Goal: Task Accomplishment & Management: Manage account settings

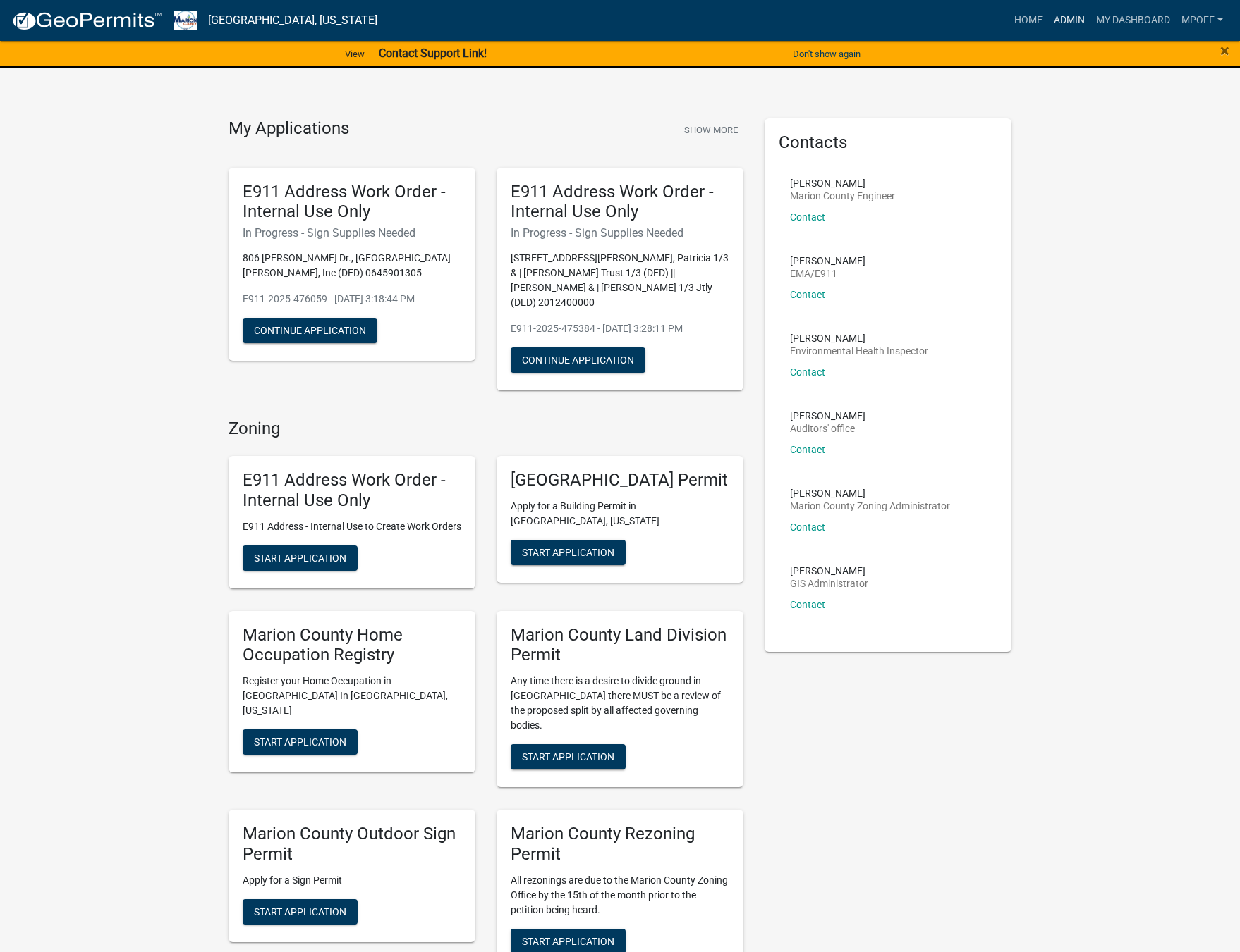
click at [1067, 15] on link "Admin" at bounding box center [1069, 21] width 43 height 27
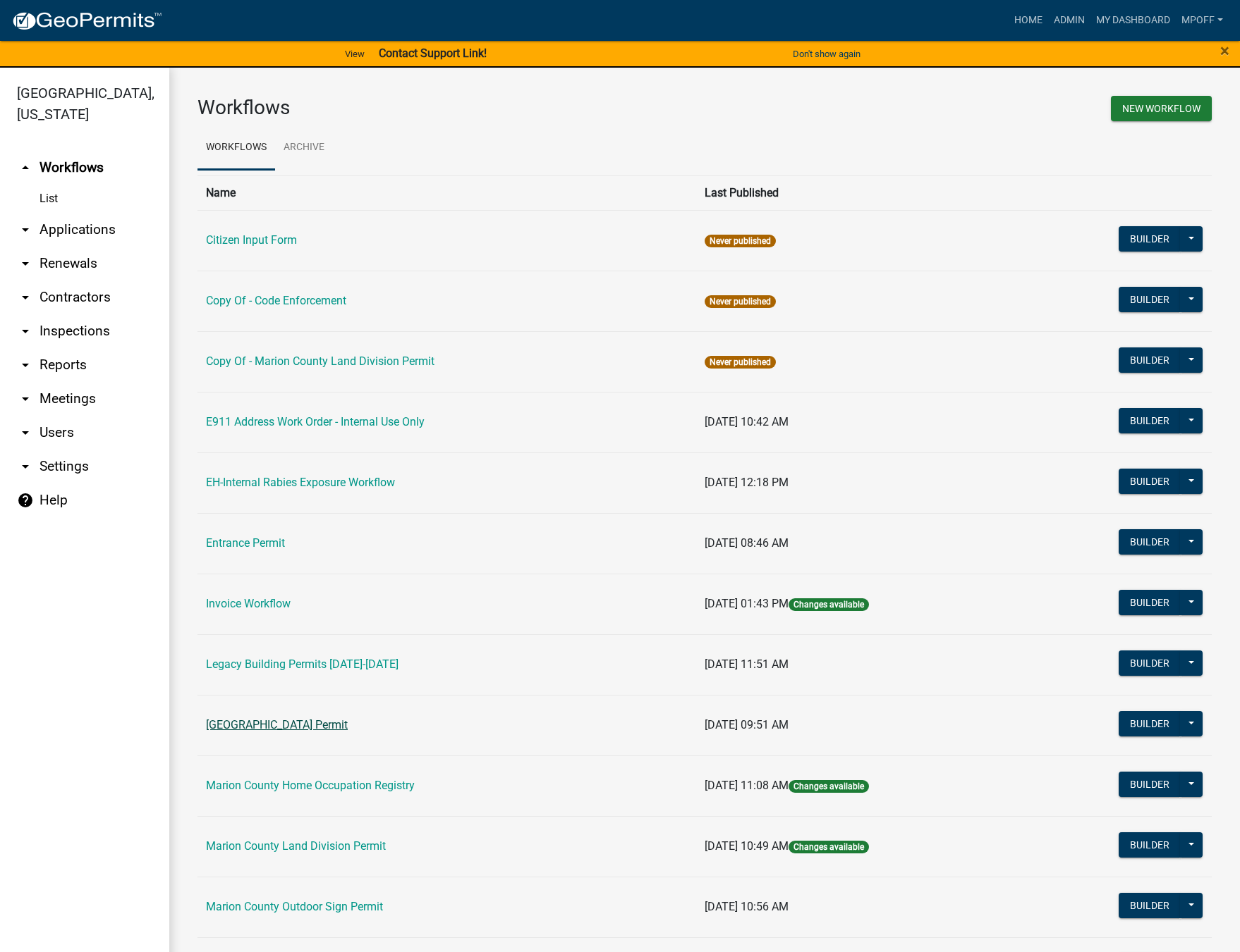
click at [291, 732] on link "[GEOGRAPHIC_DATA] Permit" at bounding box center [277, 724] width 142 height 14
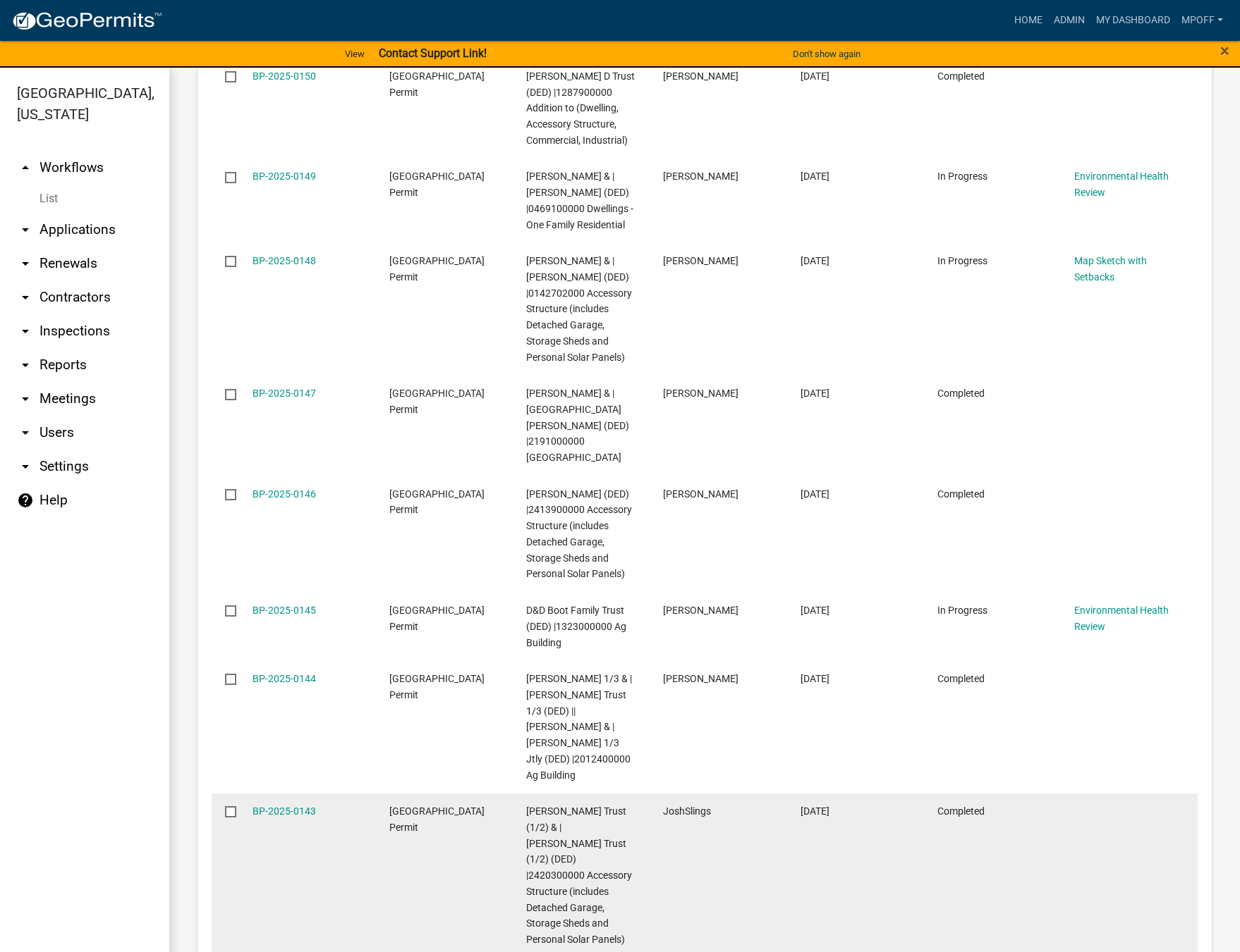
scroll to position [2365, 0]
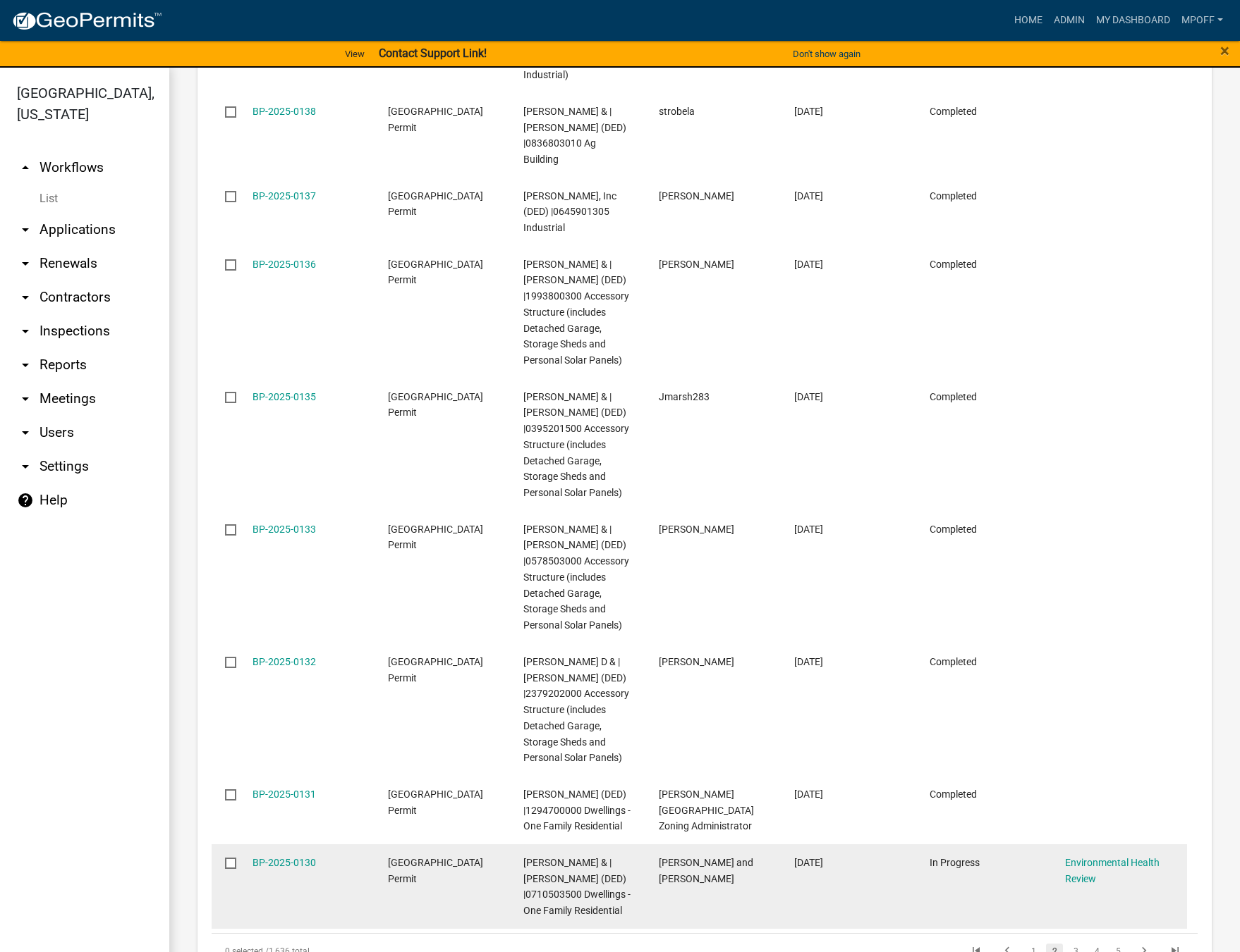
scroll to position [2333, 0]
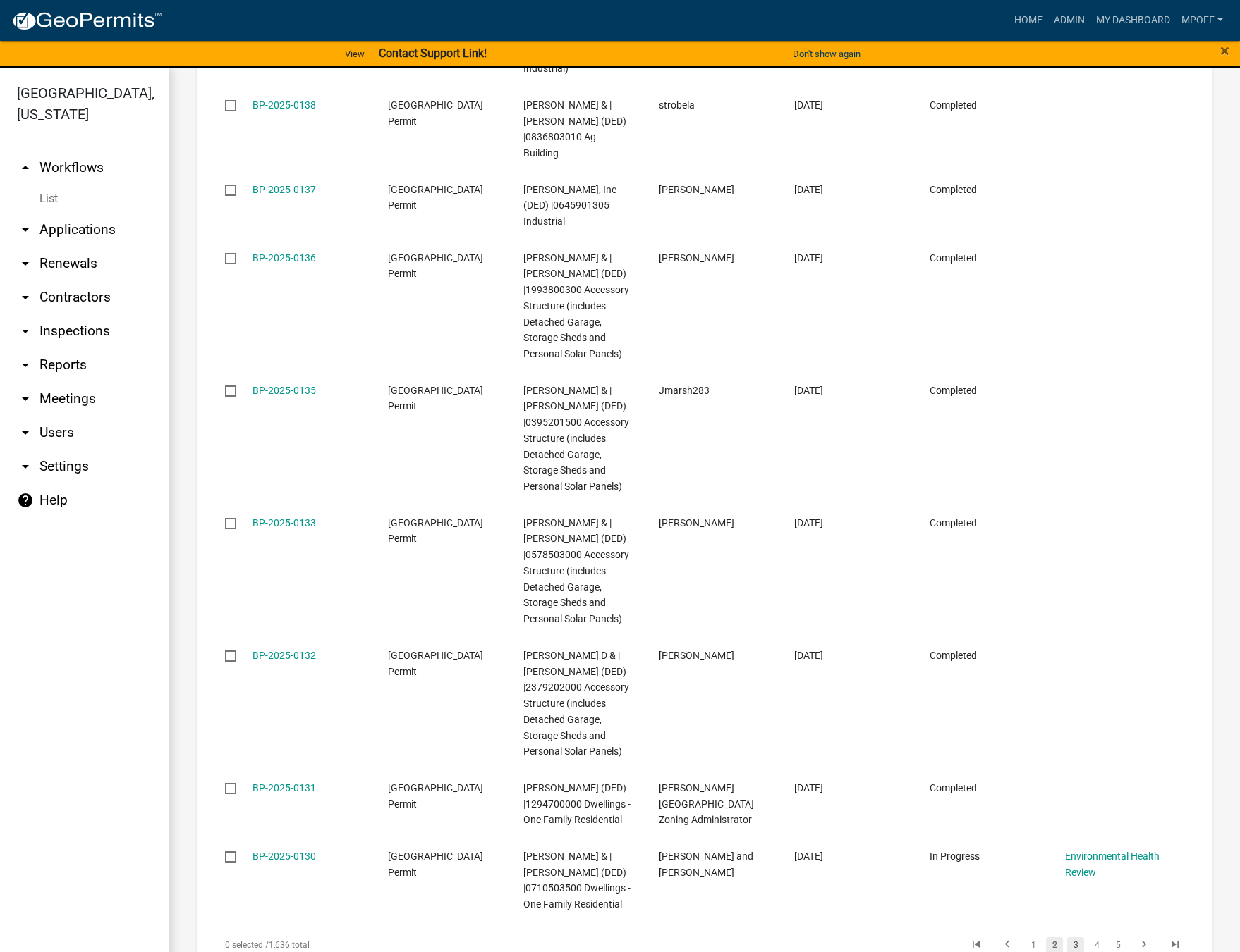
click at [1067, 937] on link "3" at bounding box center [1075, 945] width 17 height 15
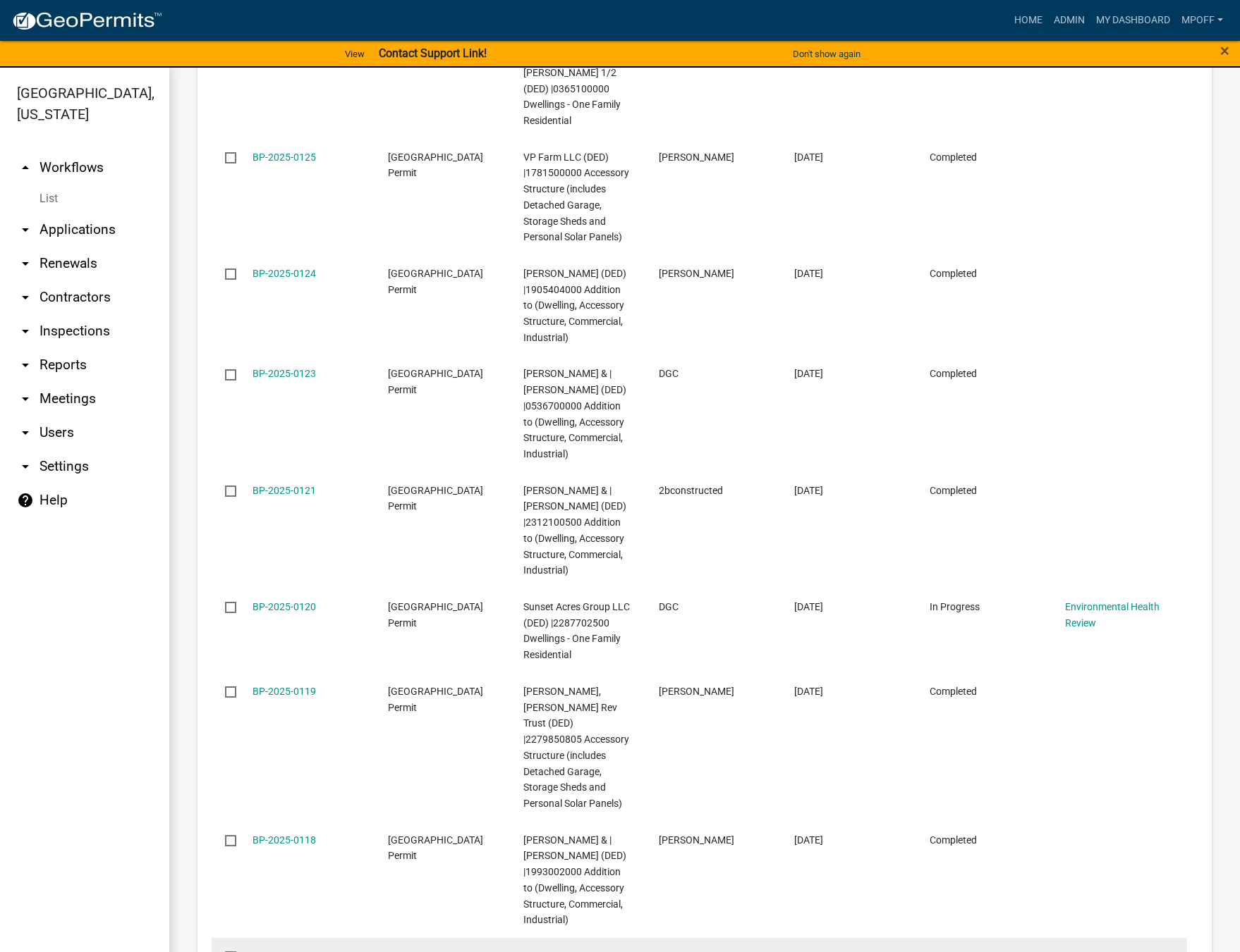
scroll to position [2348, 0]
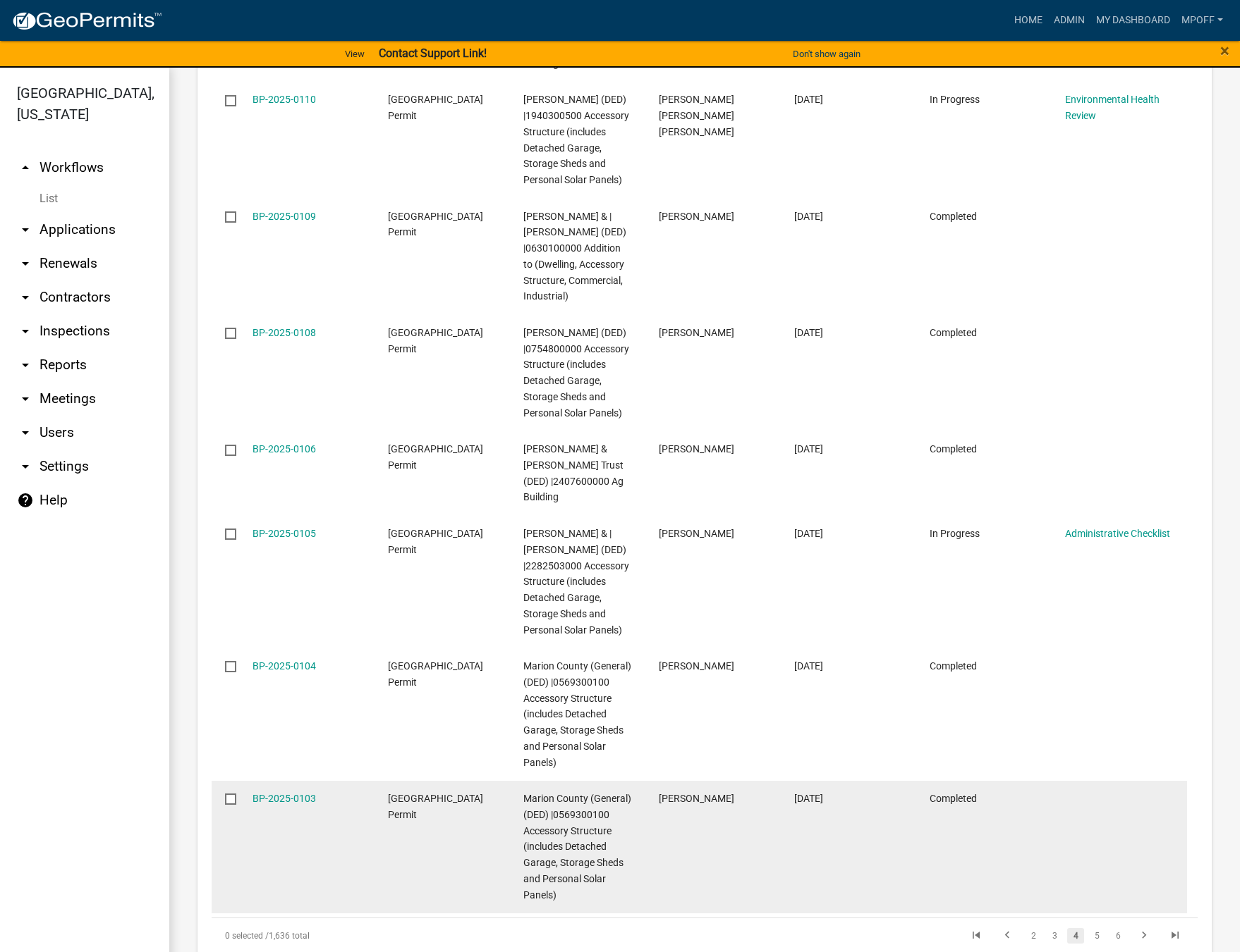
scroll to position [2492, 0]
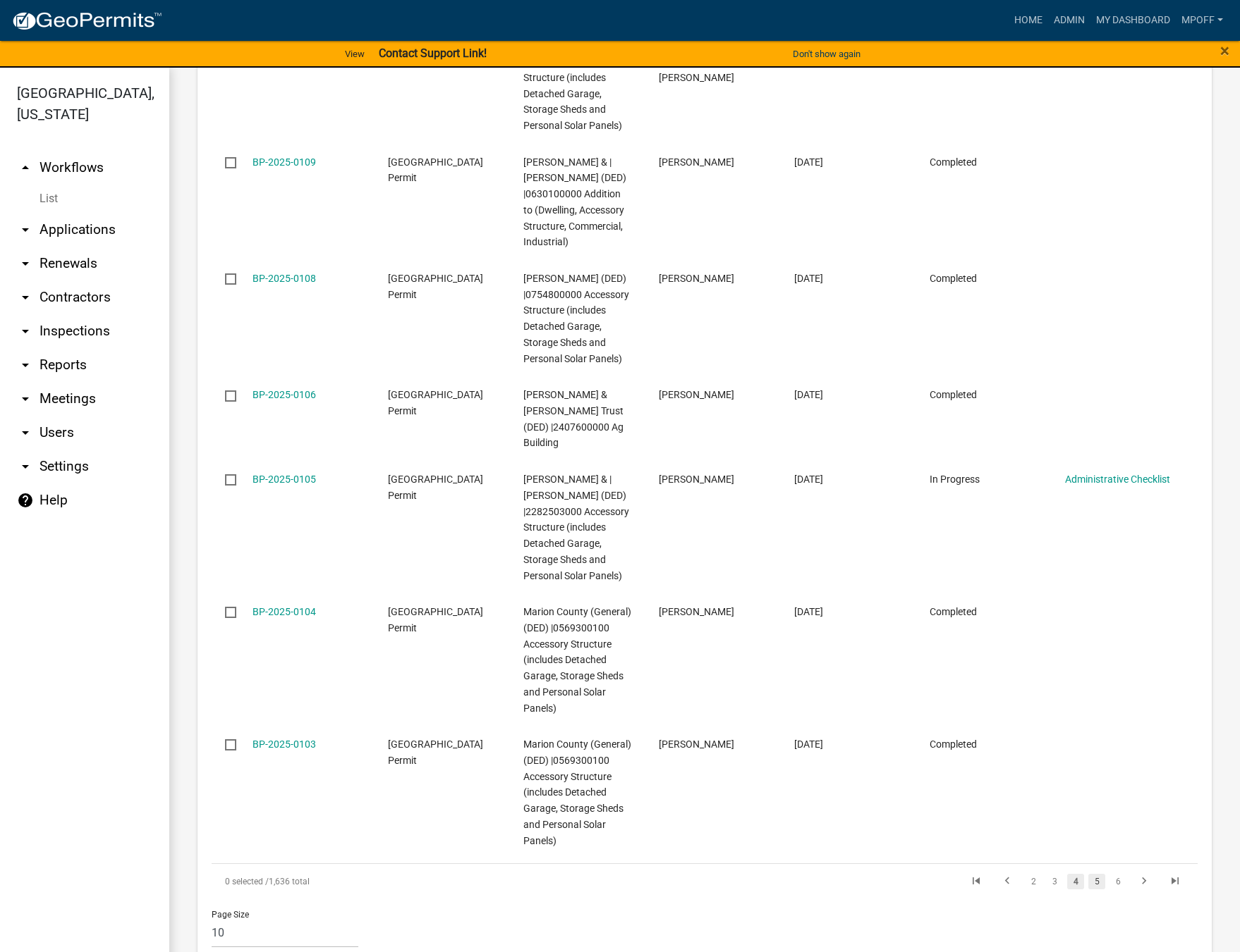
click at [1089, 874] on link "5" at bounding box center [1097, 881] width 17 height 15
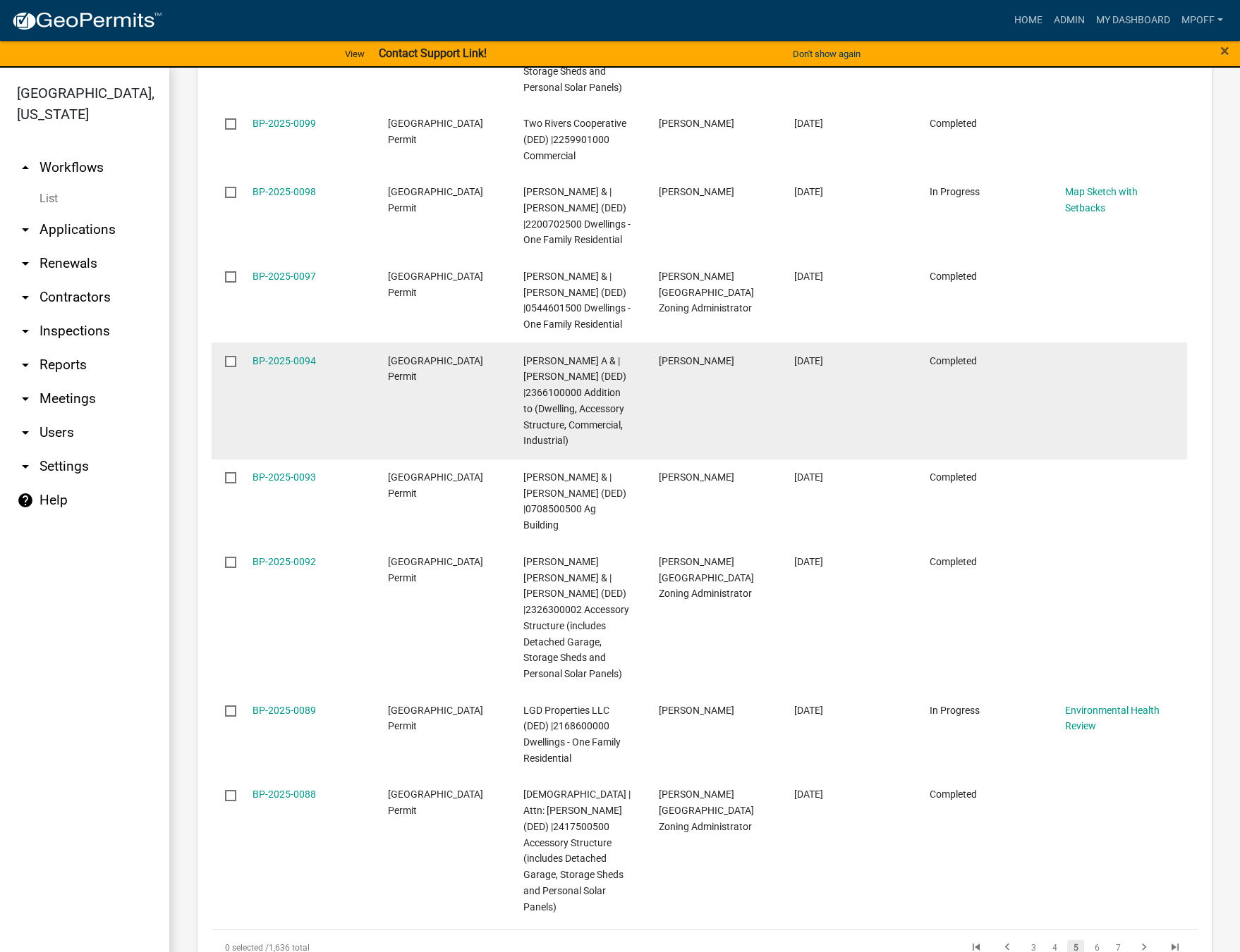
scroll to position [2365, 0]
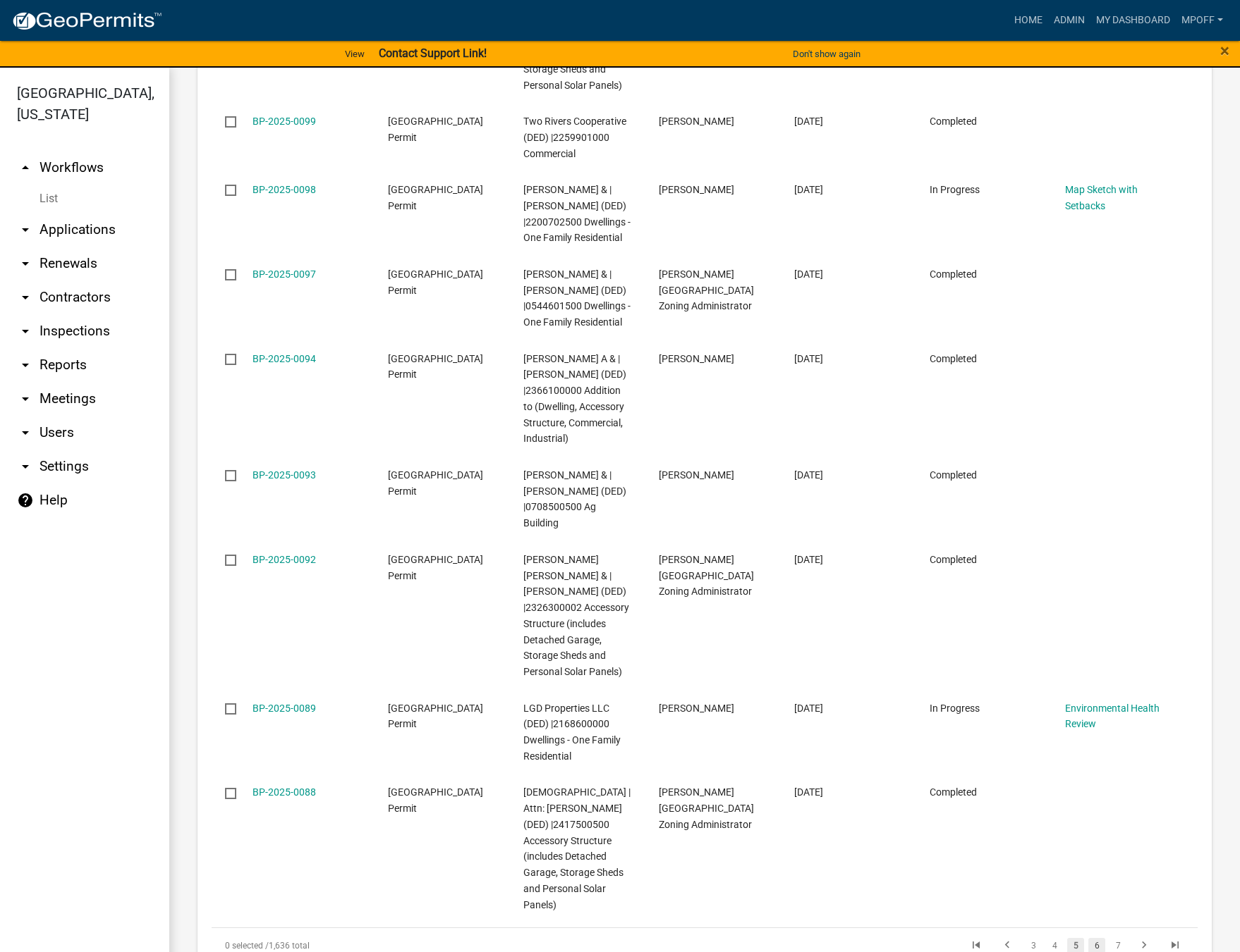
click at [1089, 938] on link "6" at bounding box center [1097, 946] width 17 height 15
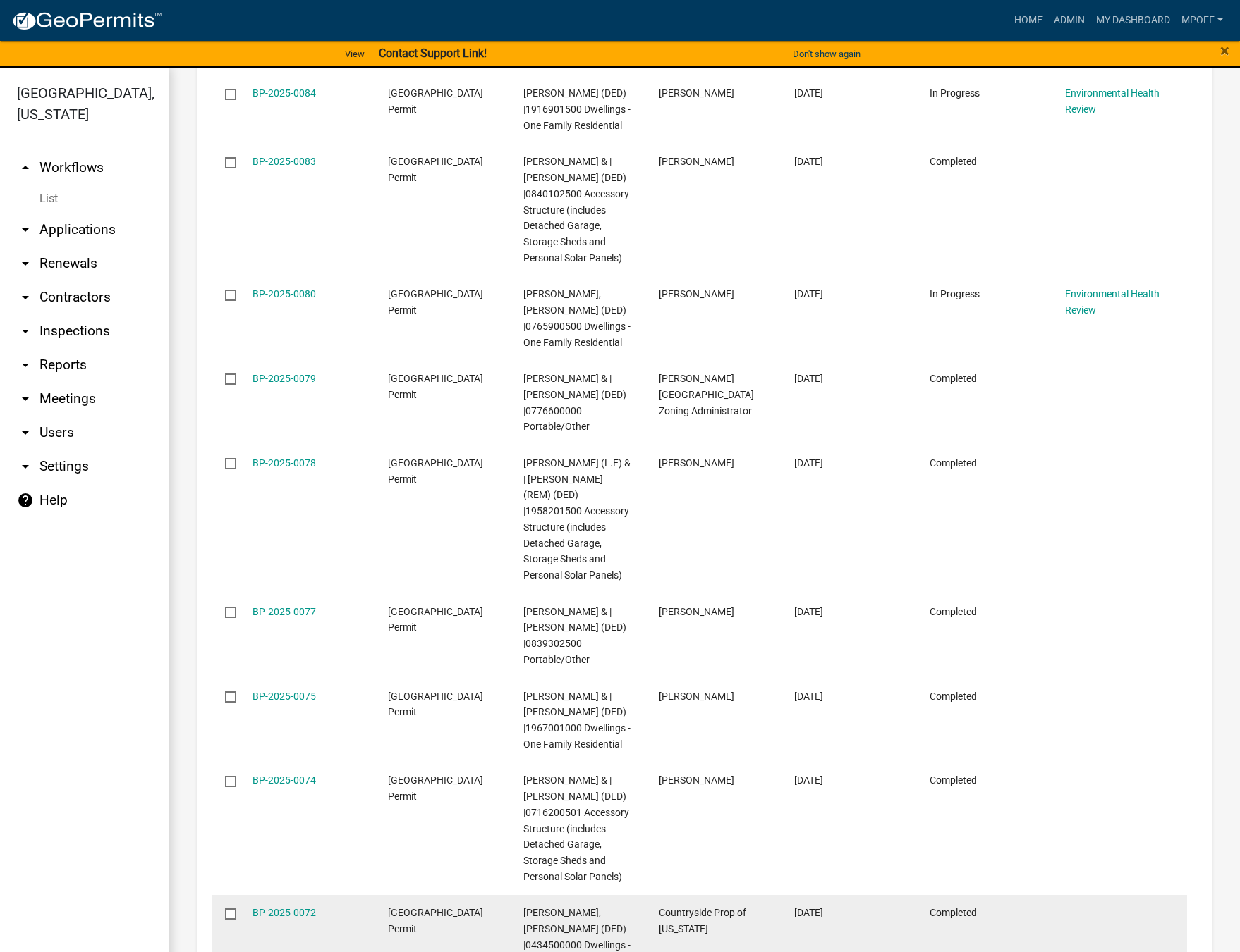
scroll to position [2268, 0]
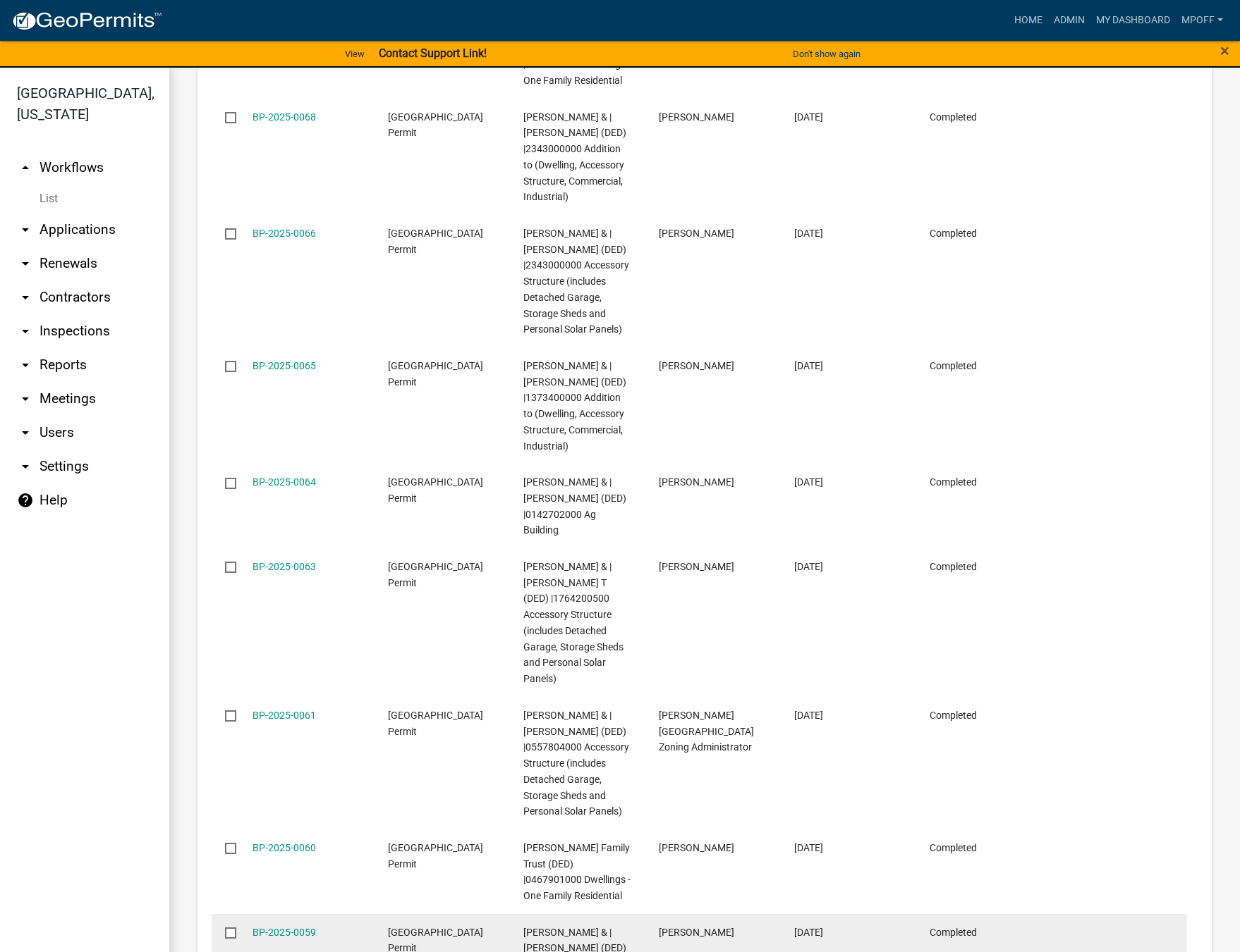
scroll to position [2413, 0]
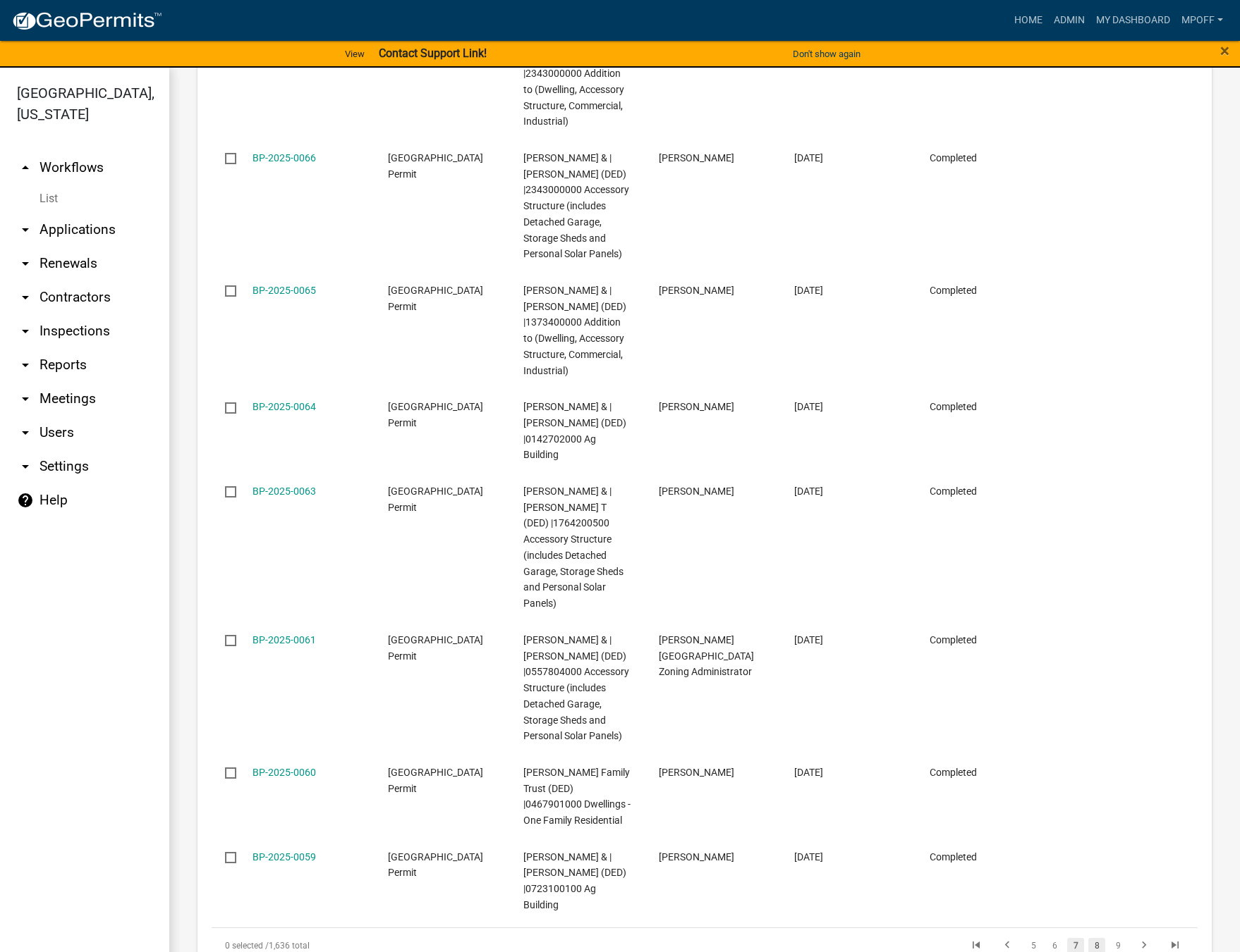
click at [1091, 938] on link "8" at bounding box center [1097, 946] width 17 height 15
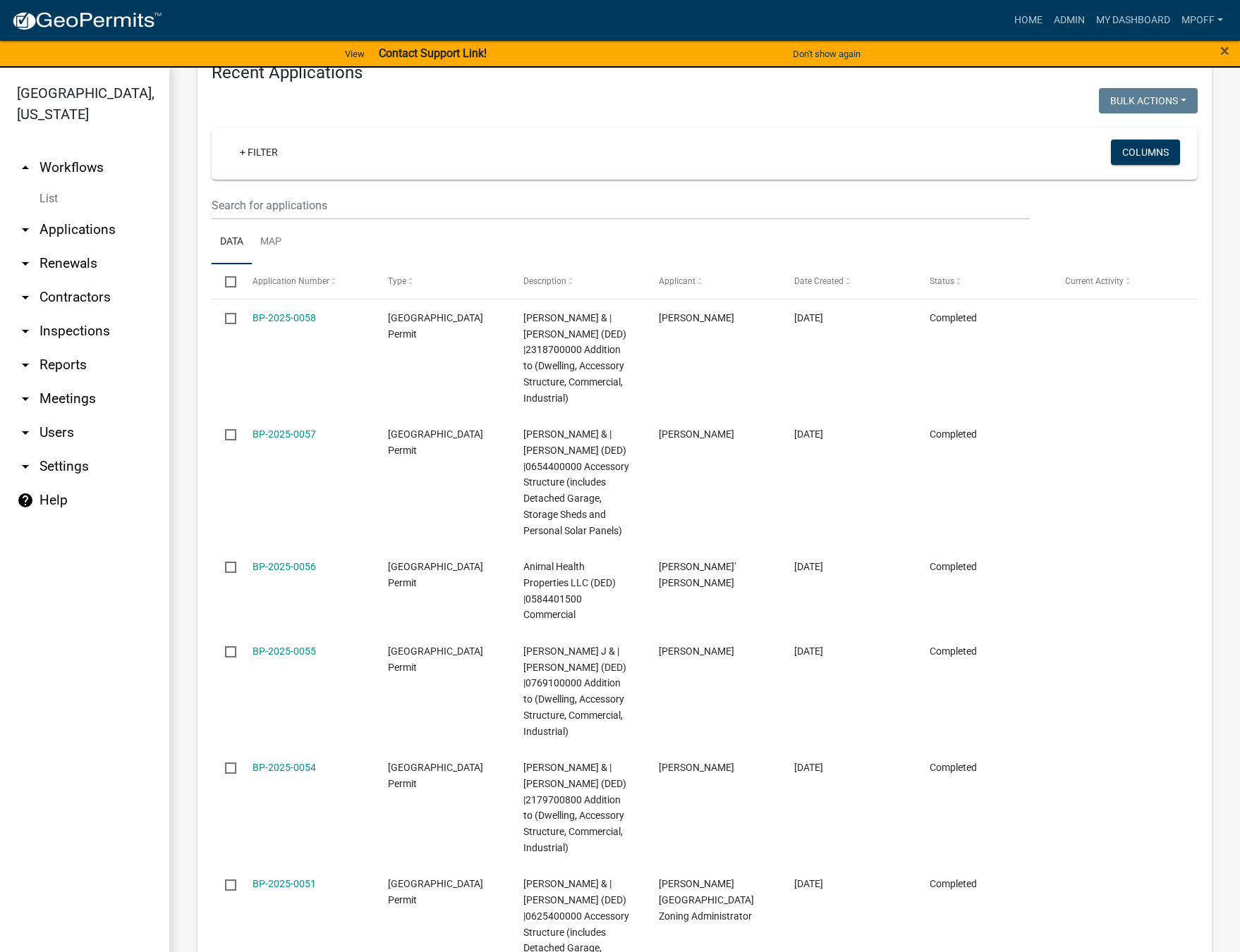
scroll to position [2413, 0]
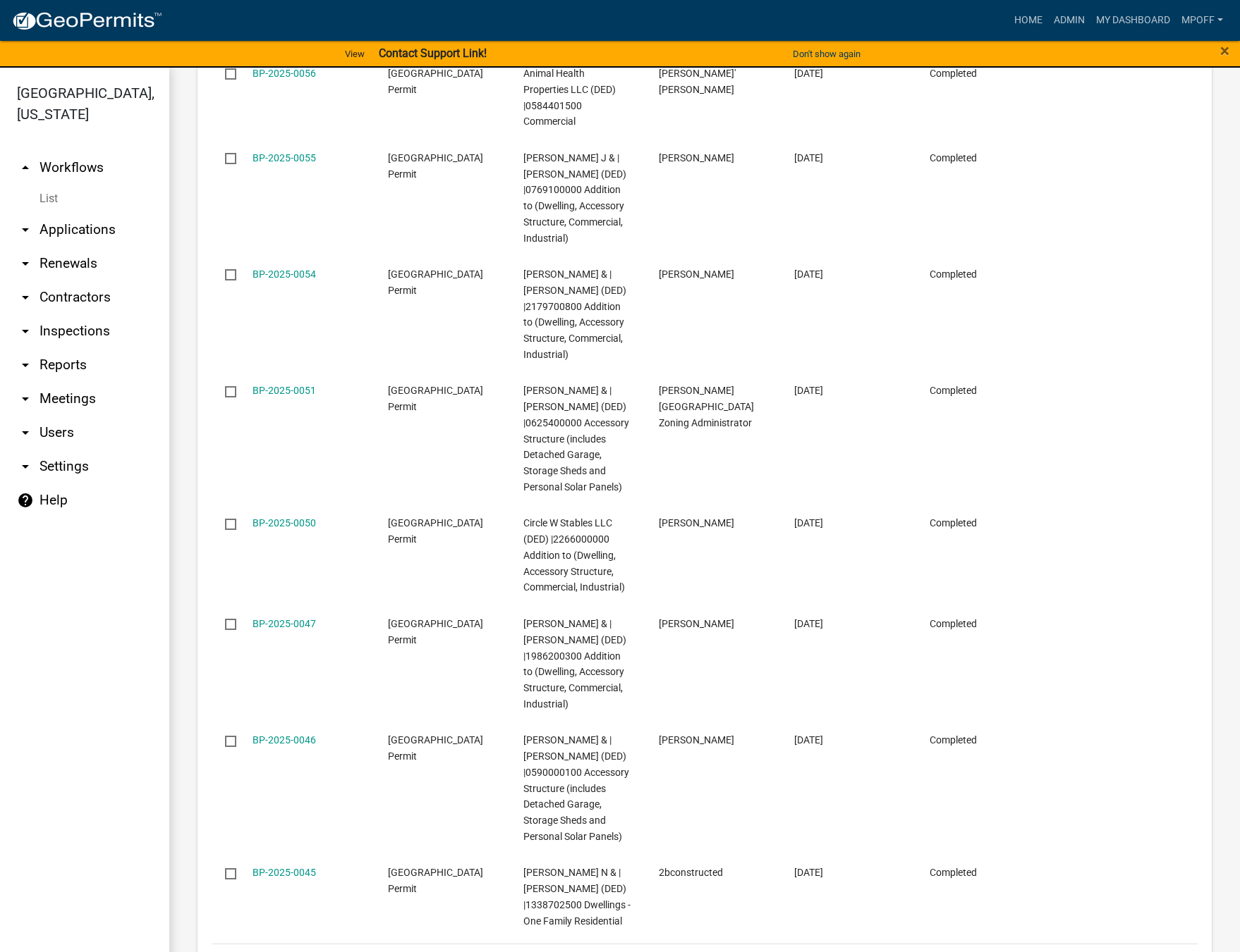
click at [1087, 952] on link "9" at bounding box center [1095, 962] width 17 height 15
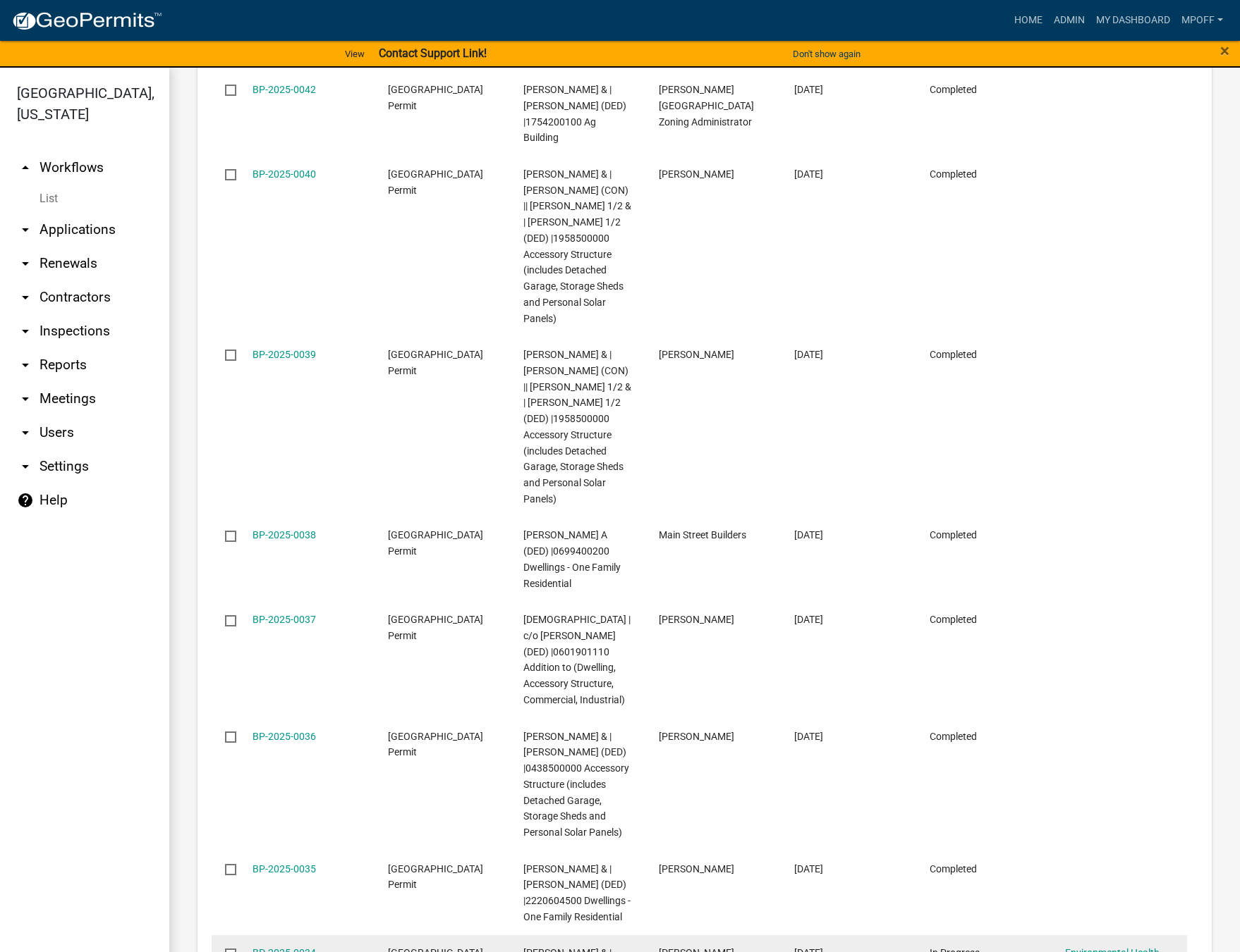
scroll to position [2444, 0]
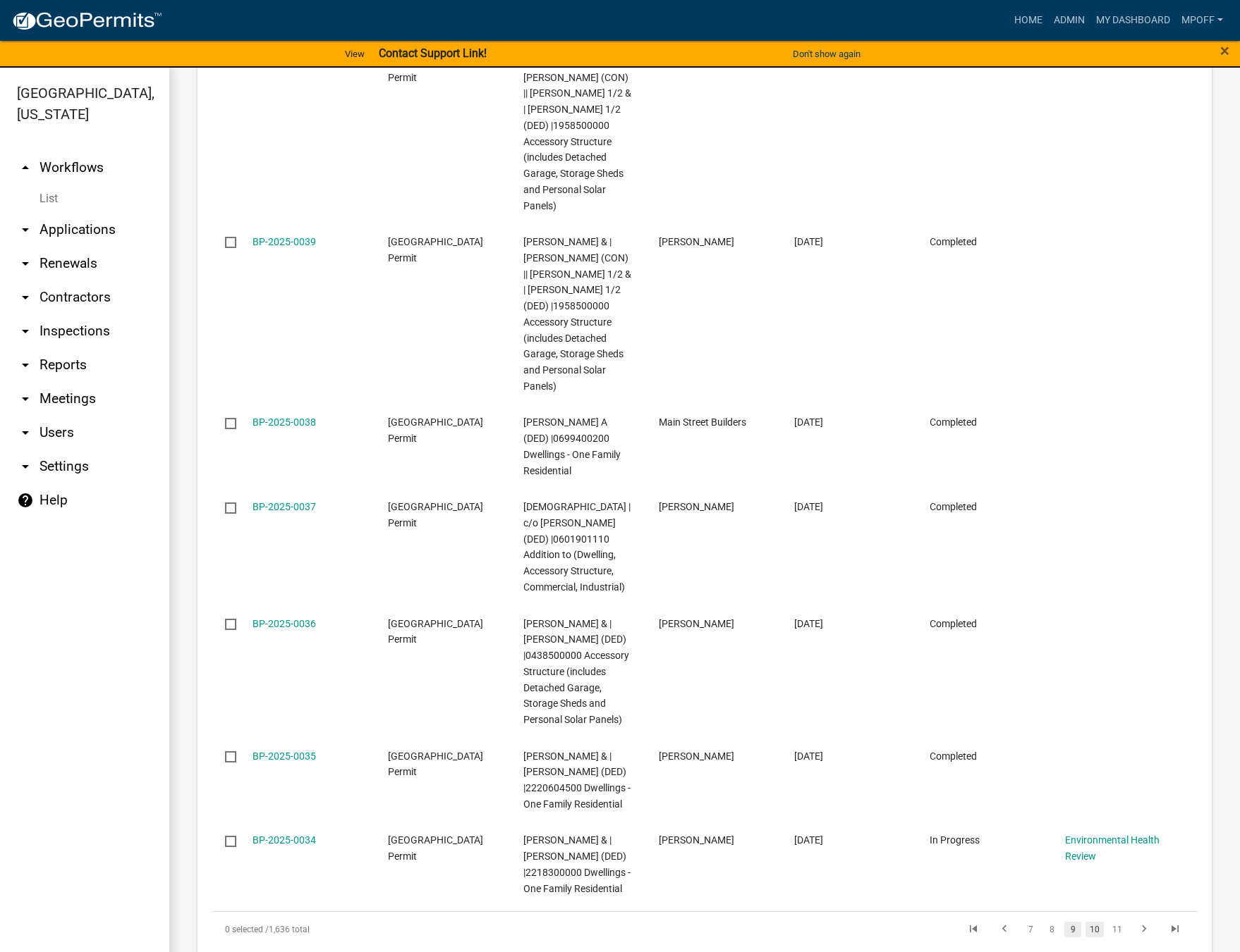
click at [1086, 922] on link "10" at bounding box center [1095, 929] width 18 height 15
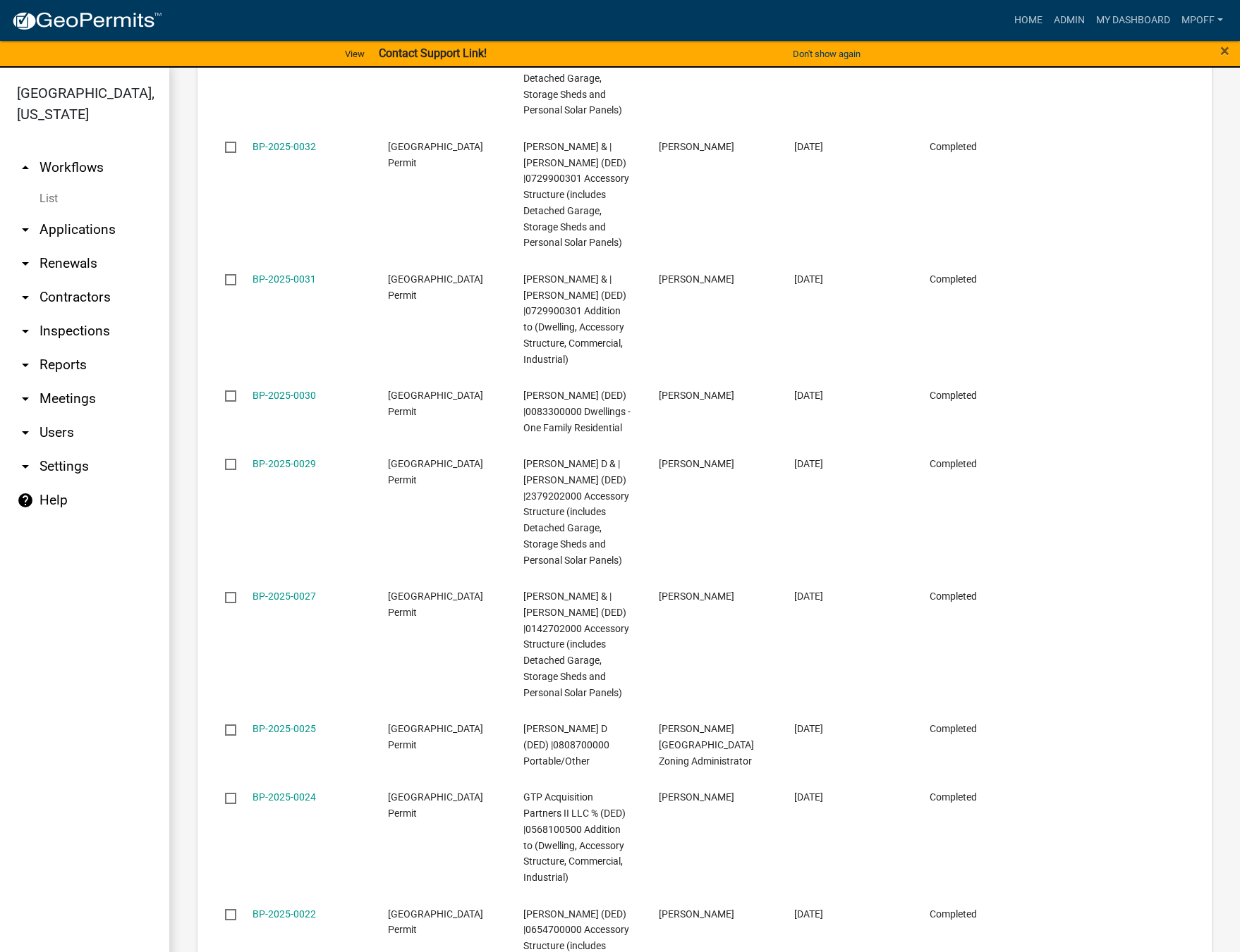
scroll to position [2428, 0]
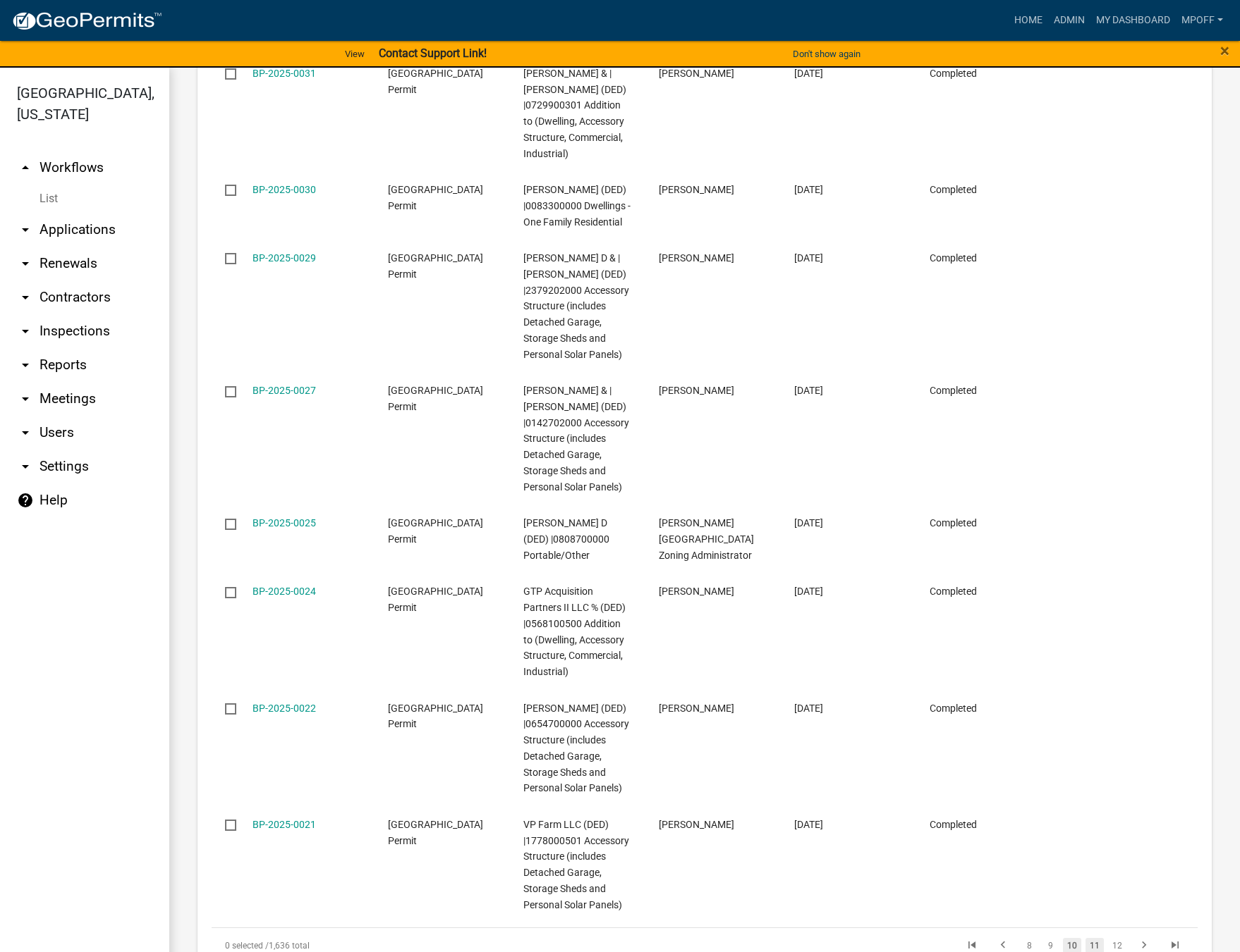
click at [1086, 938] on link "11" at bounding box center [1095, 946] width 18 height 15
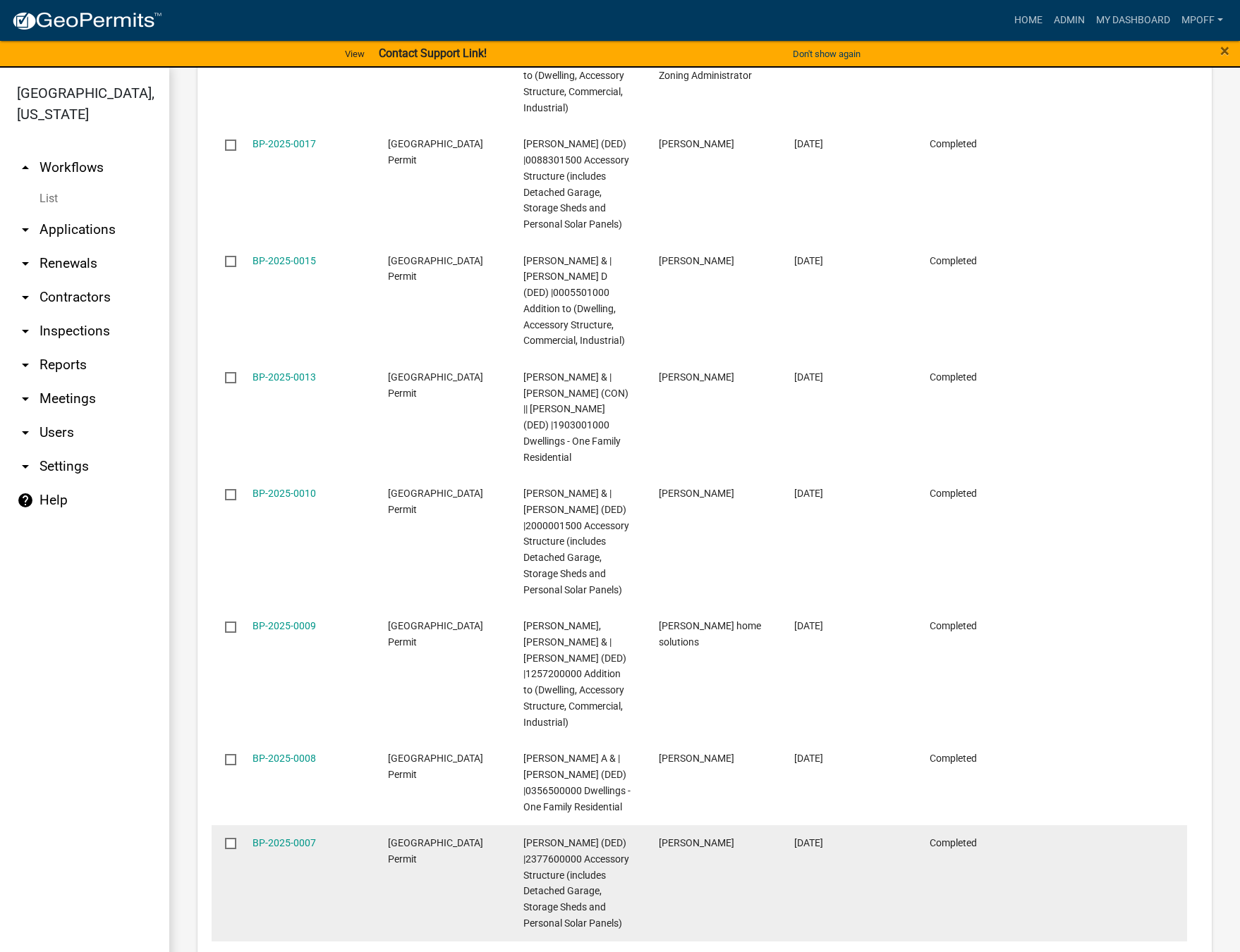
scroll to position [2461, 0]
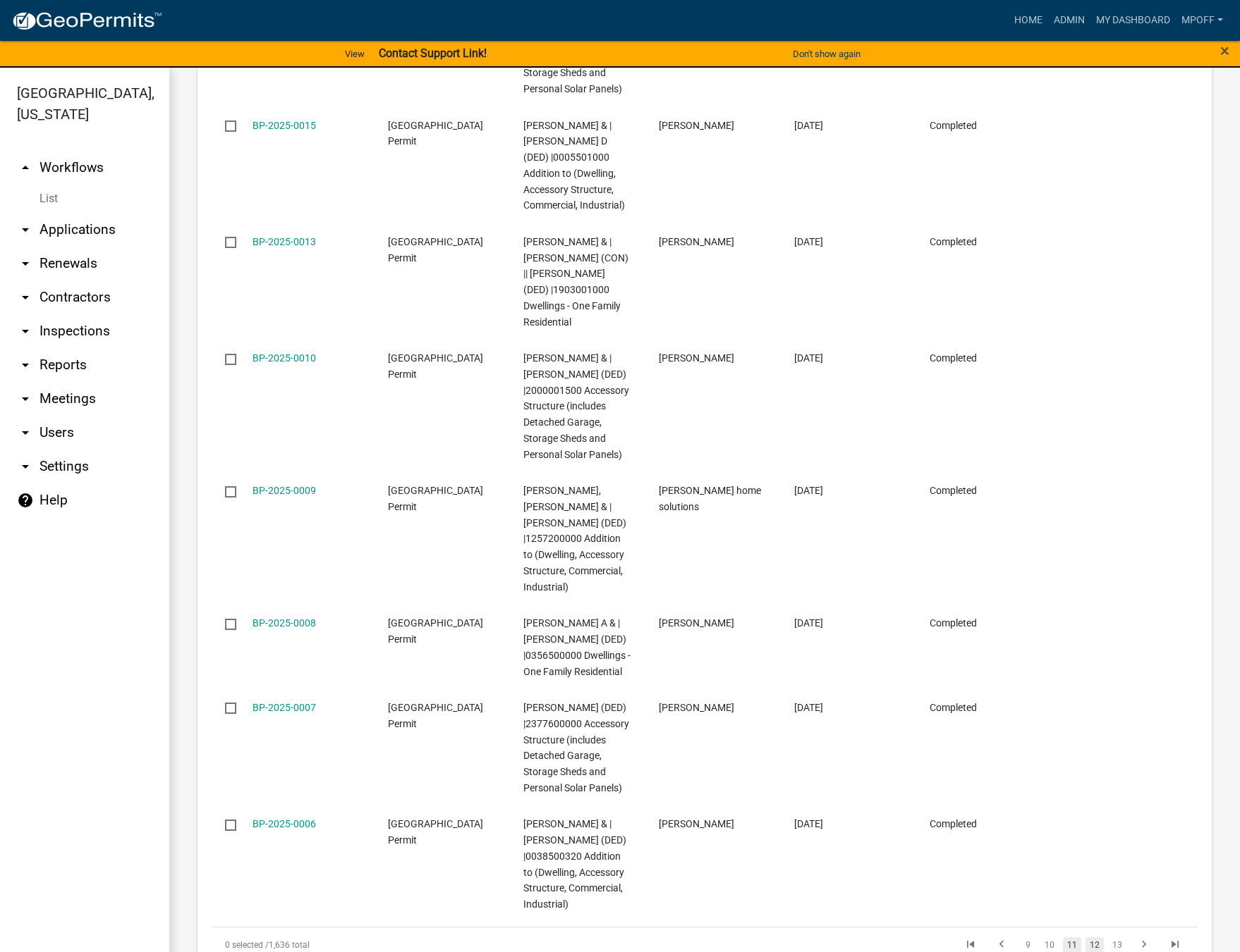
click at [1091, 937] on link "12" at bounding box center [1095, 945] width 18 height 15
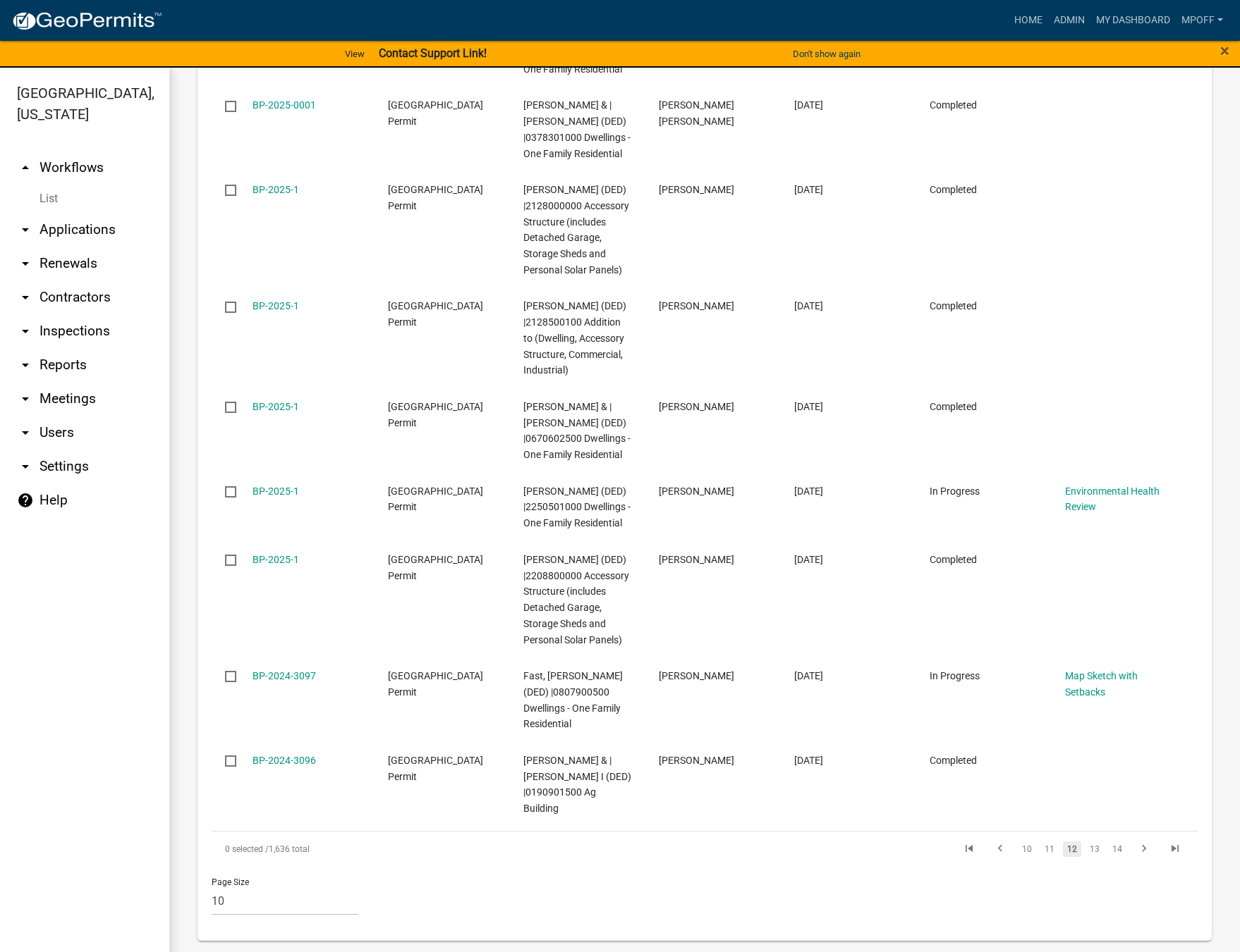
scroll to position [2236, 0]
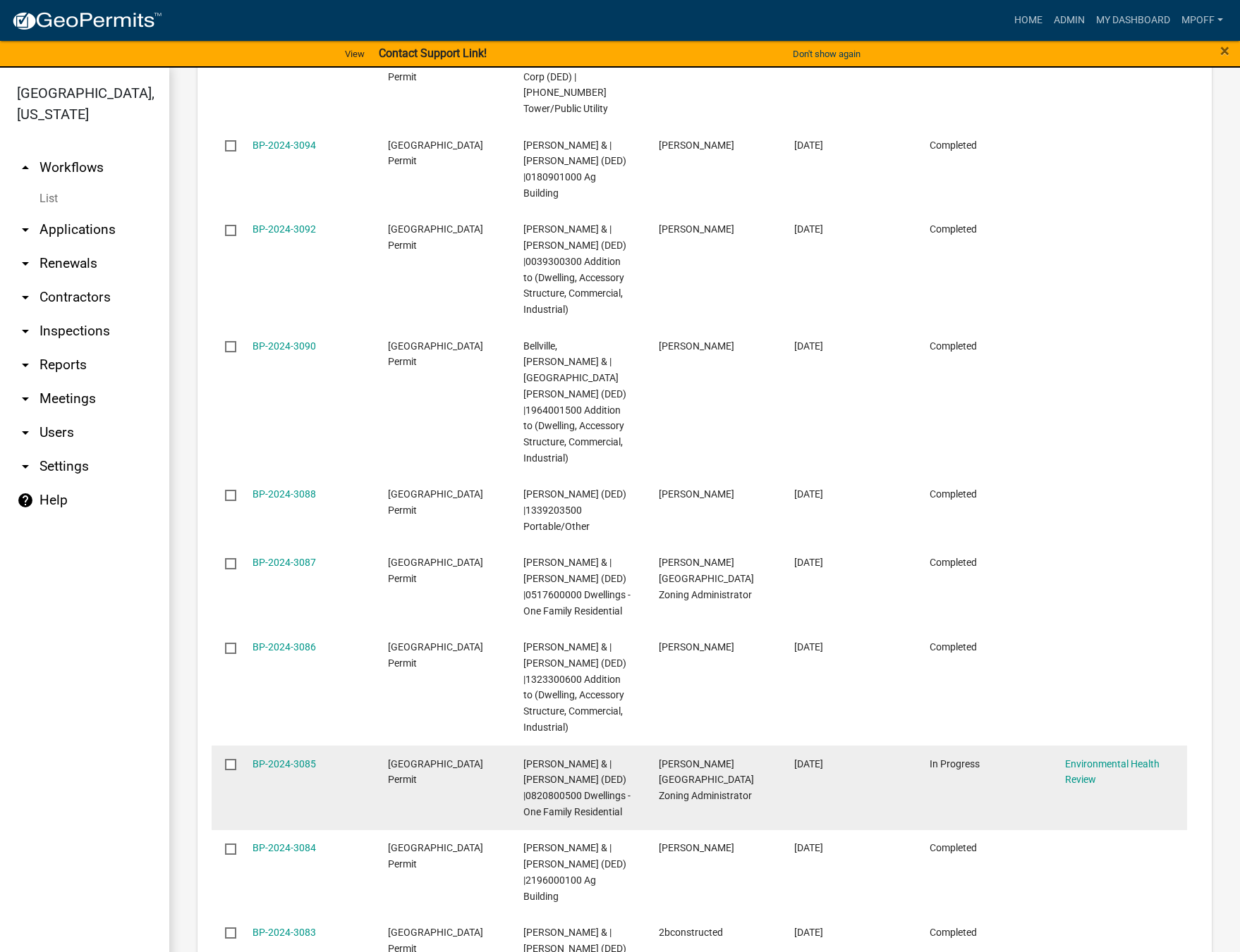
scroll to position [2268, 0]
